Goal: Task Accomplishment & Management: Complete application form

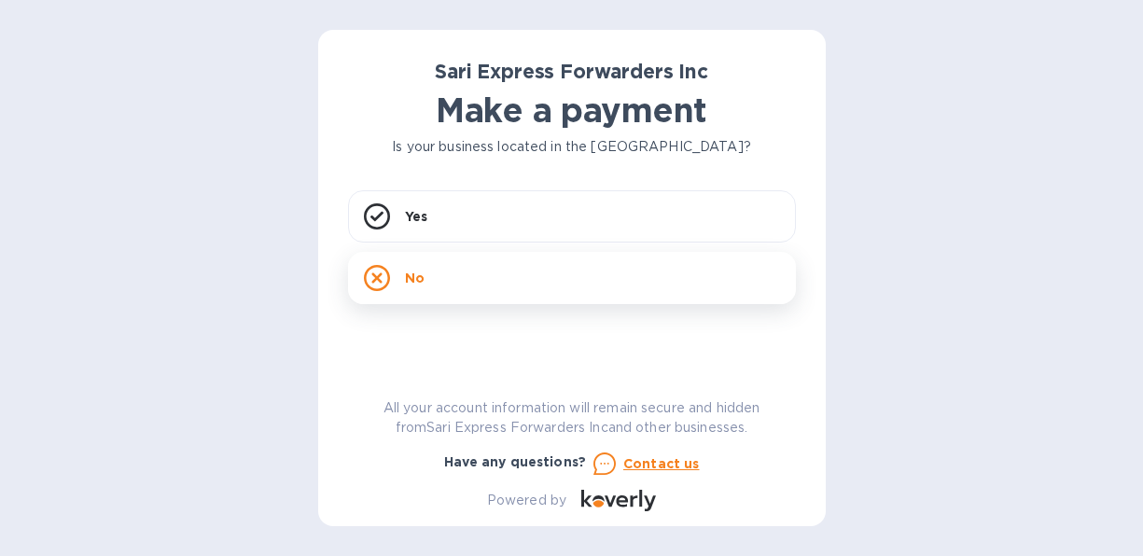
click at [373, 279] on icon at bounding box center [377, 278] width 26 height 26
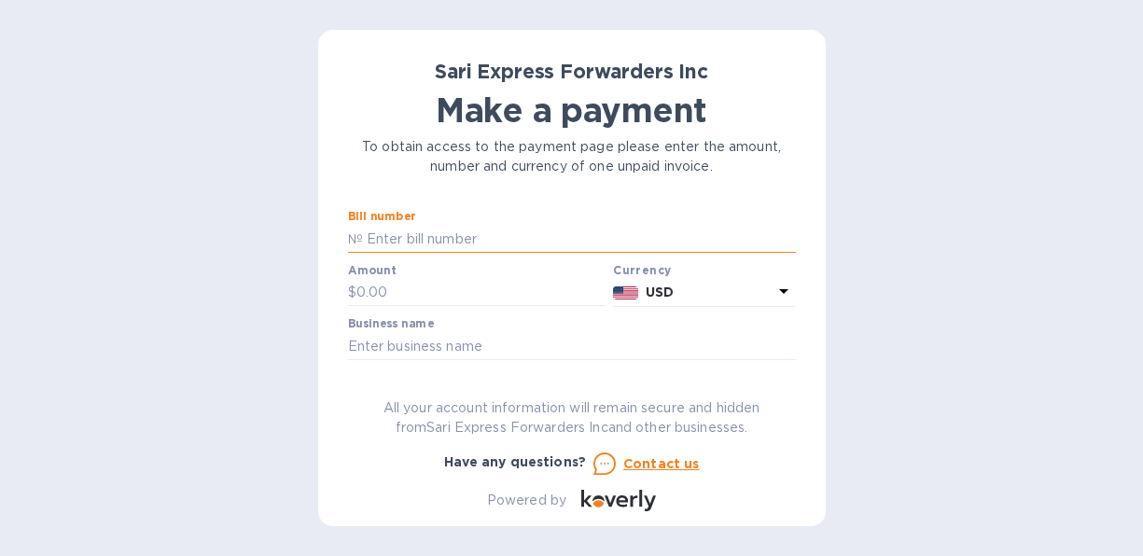
click at [494, 241] on input "text" at bounding box center [579, 239] width 433 height 28
type input "124460"
type input "4,105.00"
type input "DISTRIBUIDORA MAYAB, S.A. DE C.V."
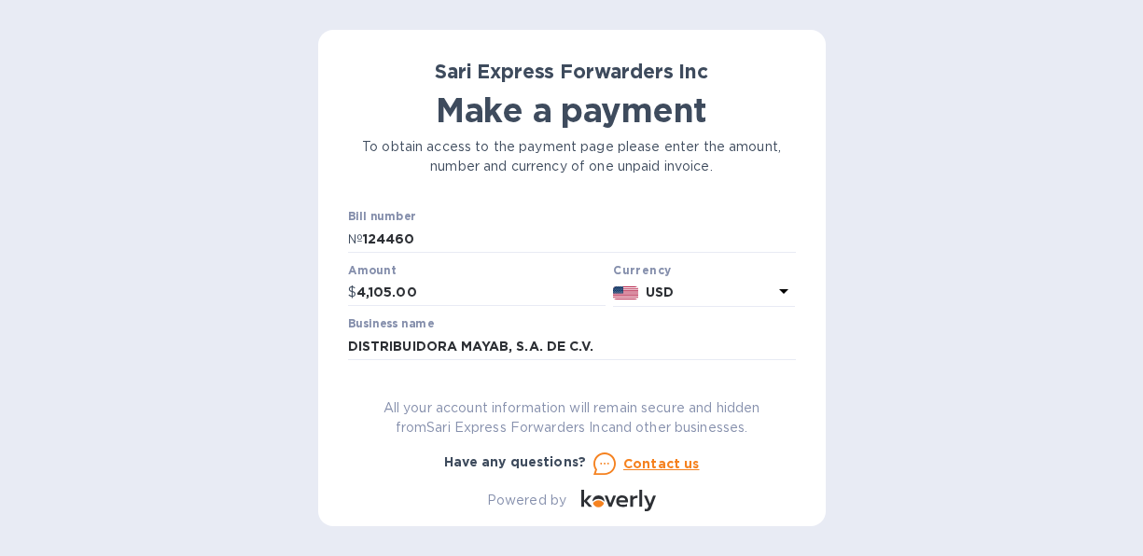
click at [663, 464] on u "Contact us" at bounding box center [661, 463] width 77 height 15
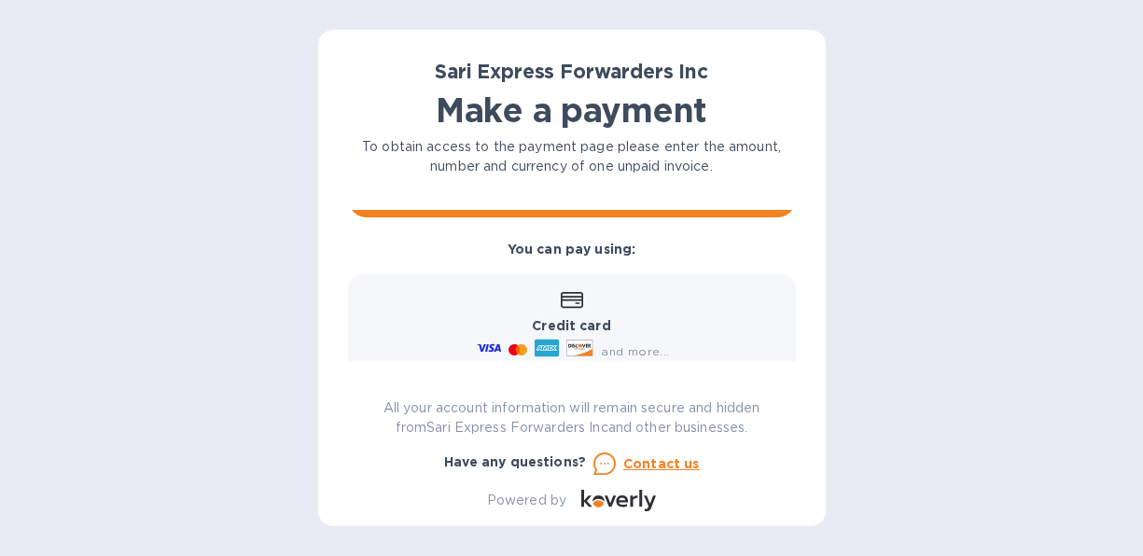
scroll to position [212, 0]
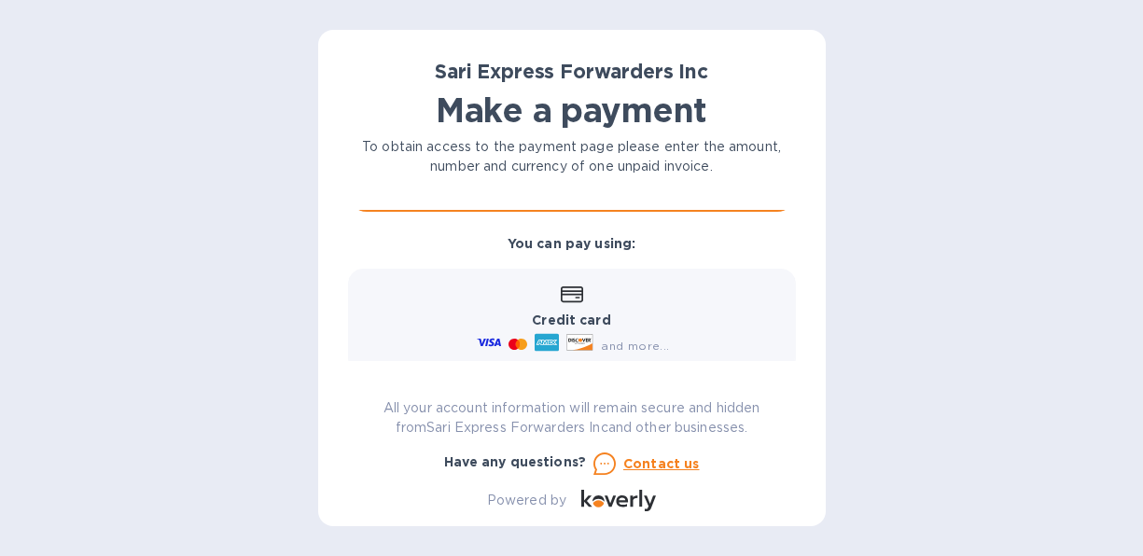
click at [562, 319] on b "Credit card" at bounding box center [571, 320] width 78 height 15
click at [546, 342] on icon at bounding box center [546, 344] width 21 height 6
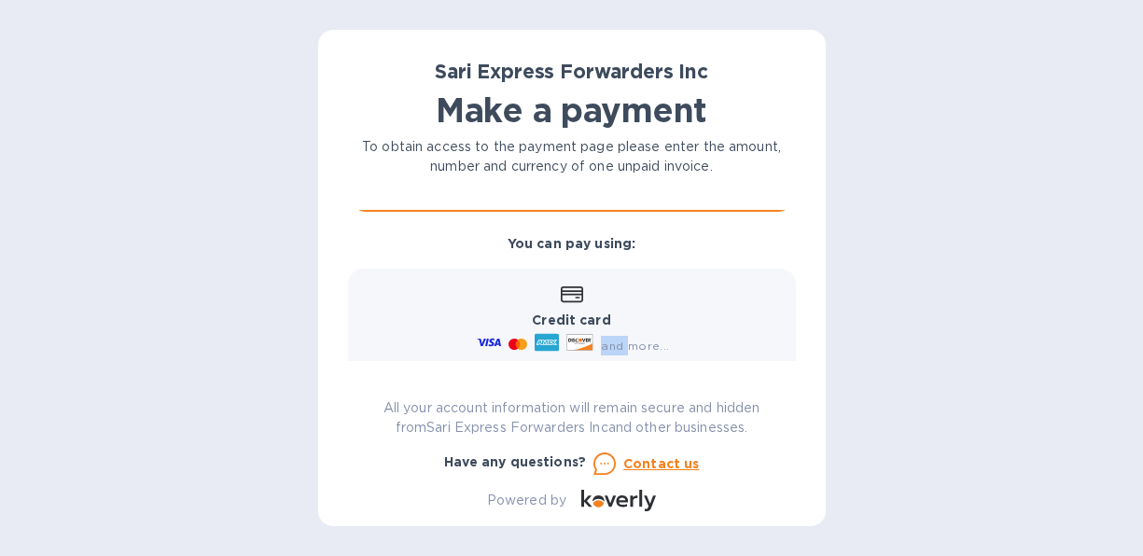
click at [546, 342] on icon at bounding box center [546, 344] width 21 height 6
click at [668, 466] on u "Contact us" at bounding box center [661, 463] width 77 height 15
click at [547, 344] on icon at bounding box center [547, 343] width 24 height 18
